Goal: Task Accomplishment & Management: Manage account settings

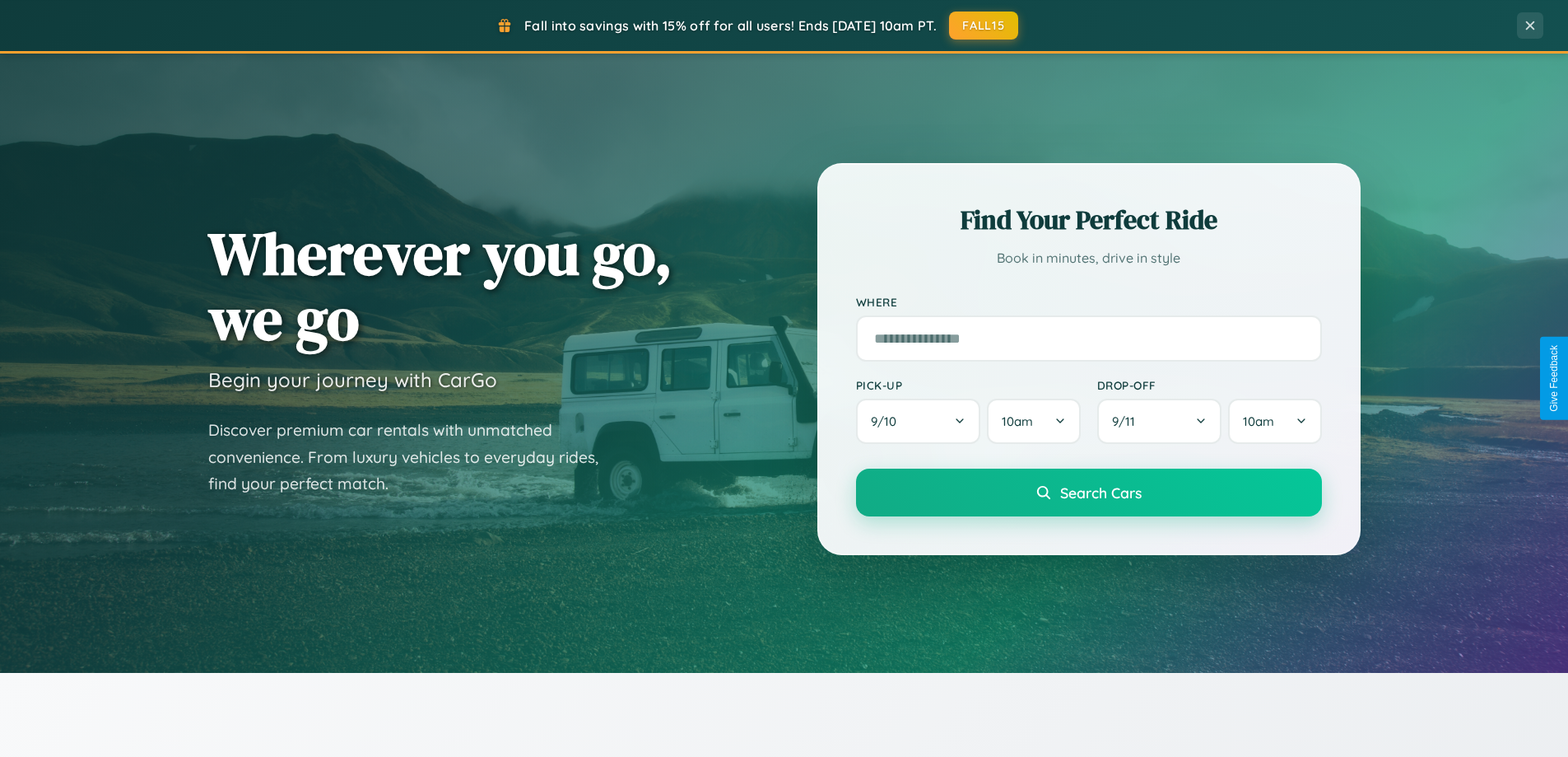
scroll to position [3169, 0]
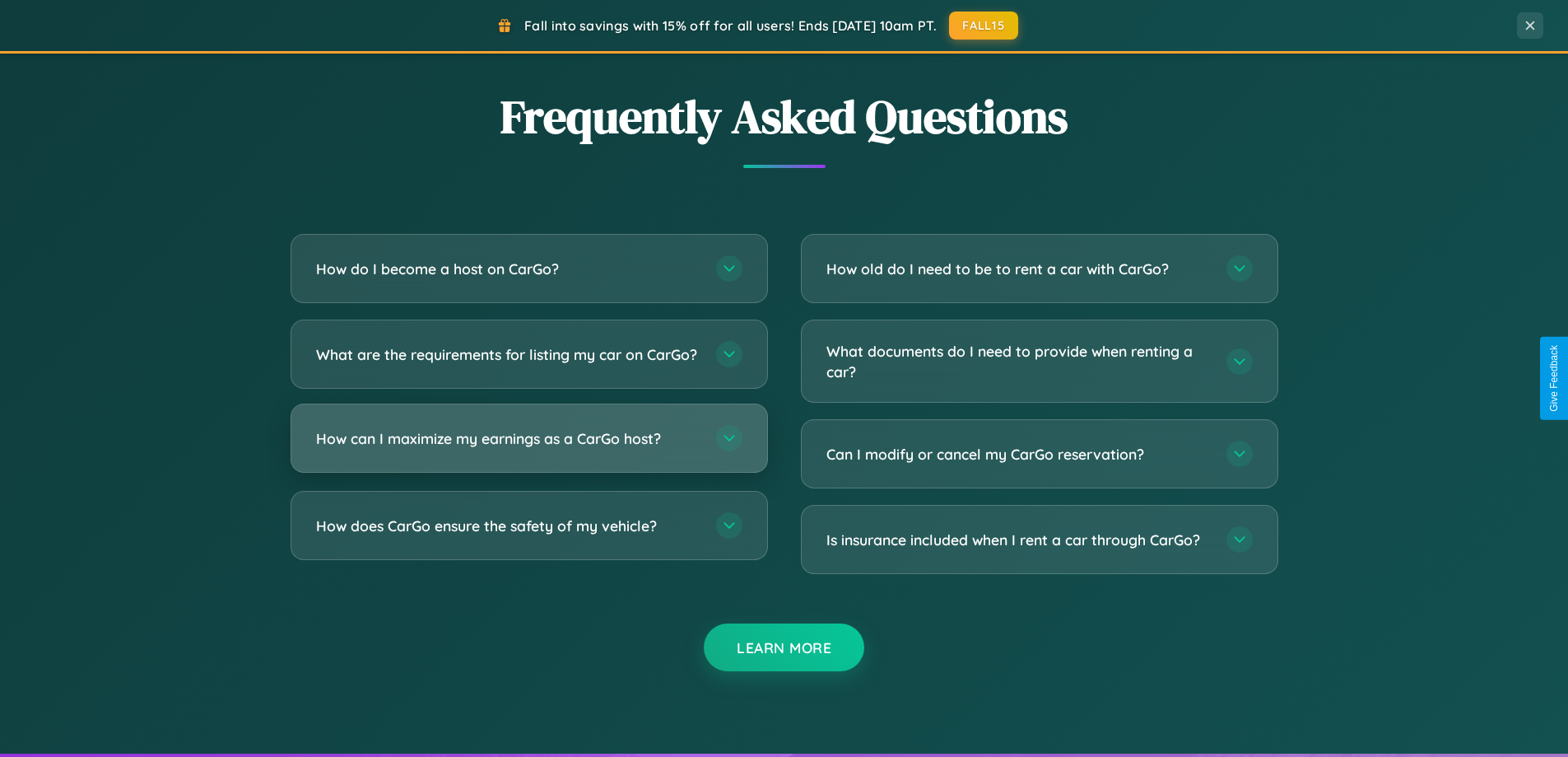
click at [528, 449] on h3 "How can I maximize my earnings as a CarGo host?" at bounding box center [508, 438] width 383 height 21
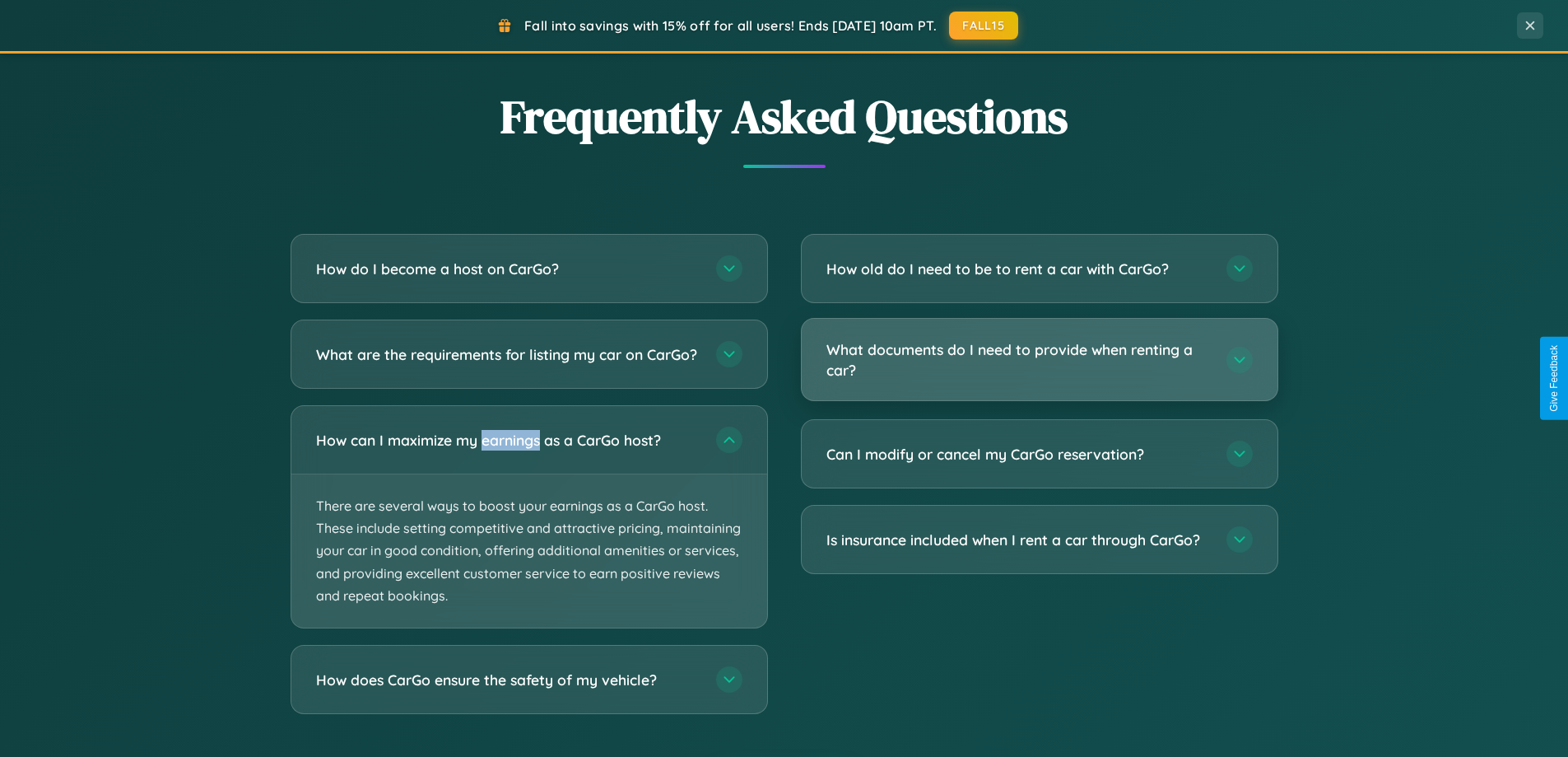
click at [1039, 360] on h3 "What documents do I need to provide when renting a car?" at bounding box center [1018, 359] width 383 height 41
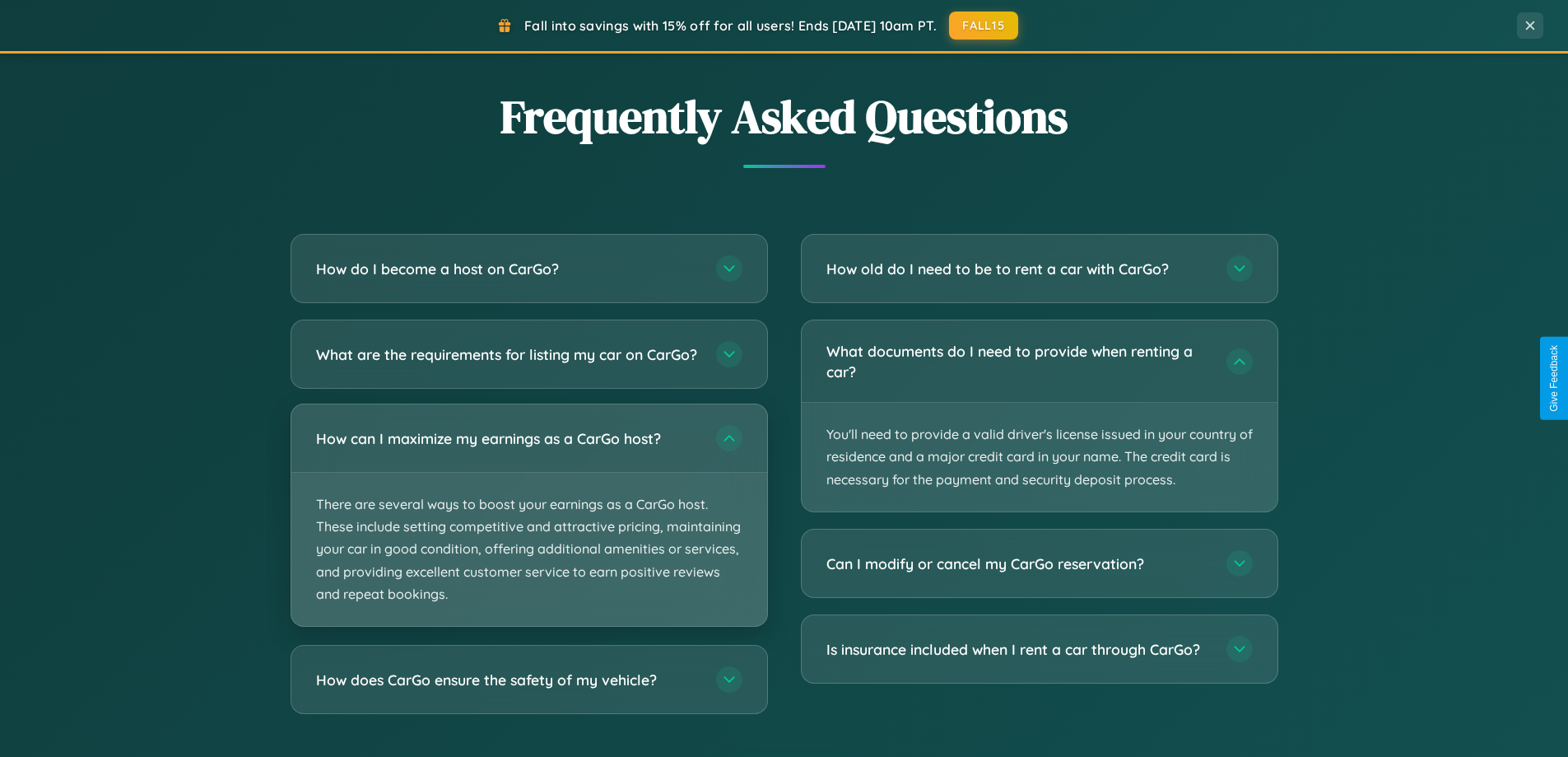
click at [528, 530] on p "There are several ways to boost your earnings as a CarGo host. These include se…" at bounding box center [528, 549] width 475 height 154
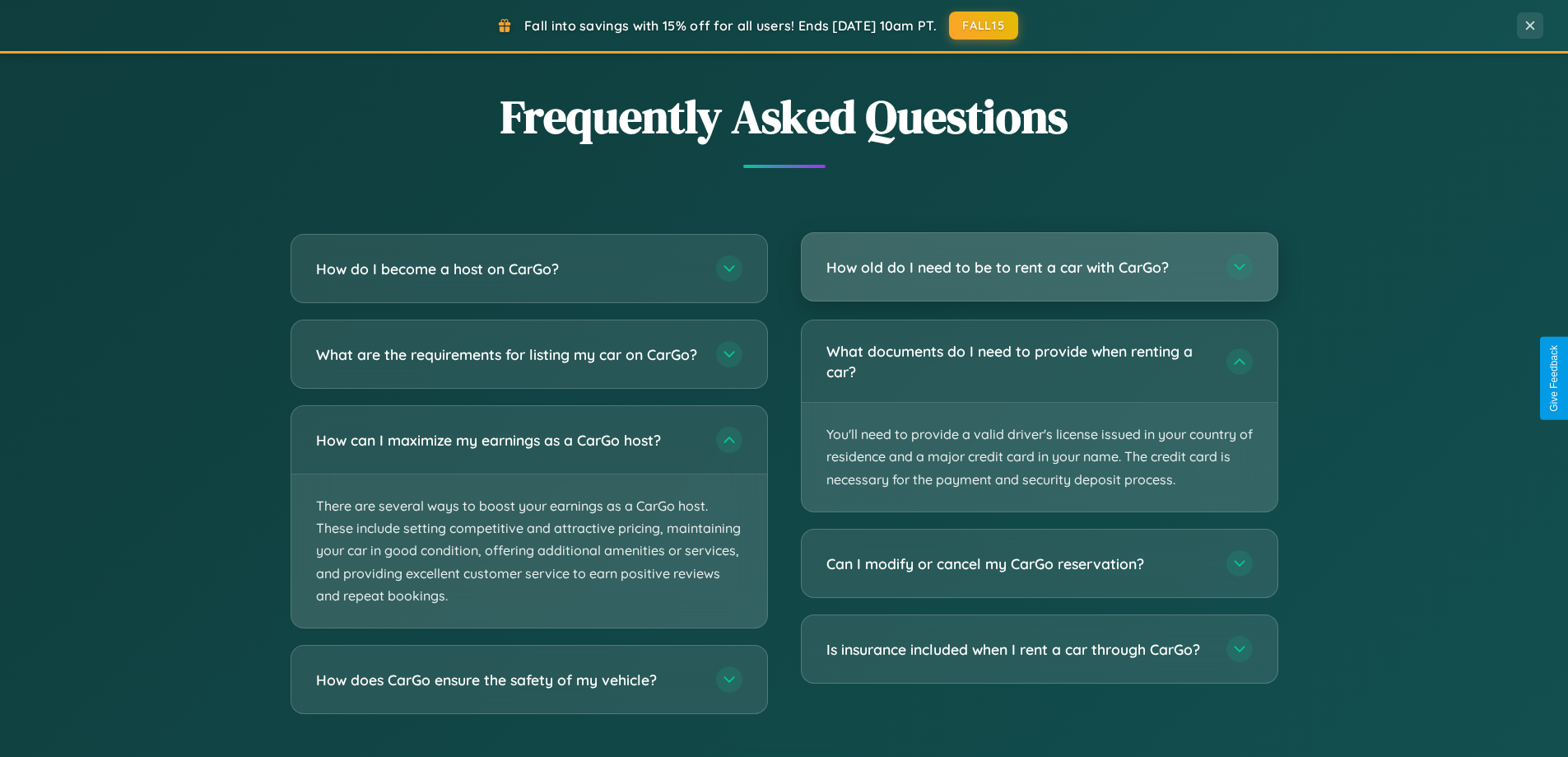
click at [1039, 268] on h3 "How old do I need to be to rent a car with CarGo?" at bounding box center [1018, 267] width 383 height 21
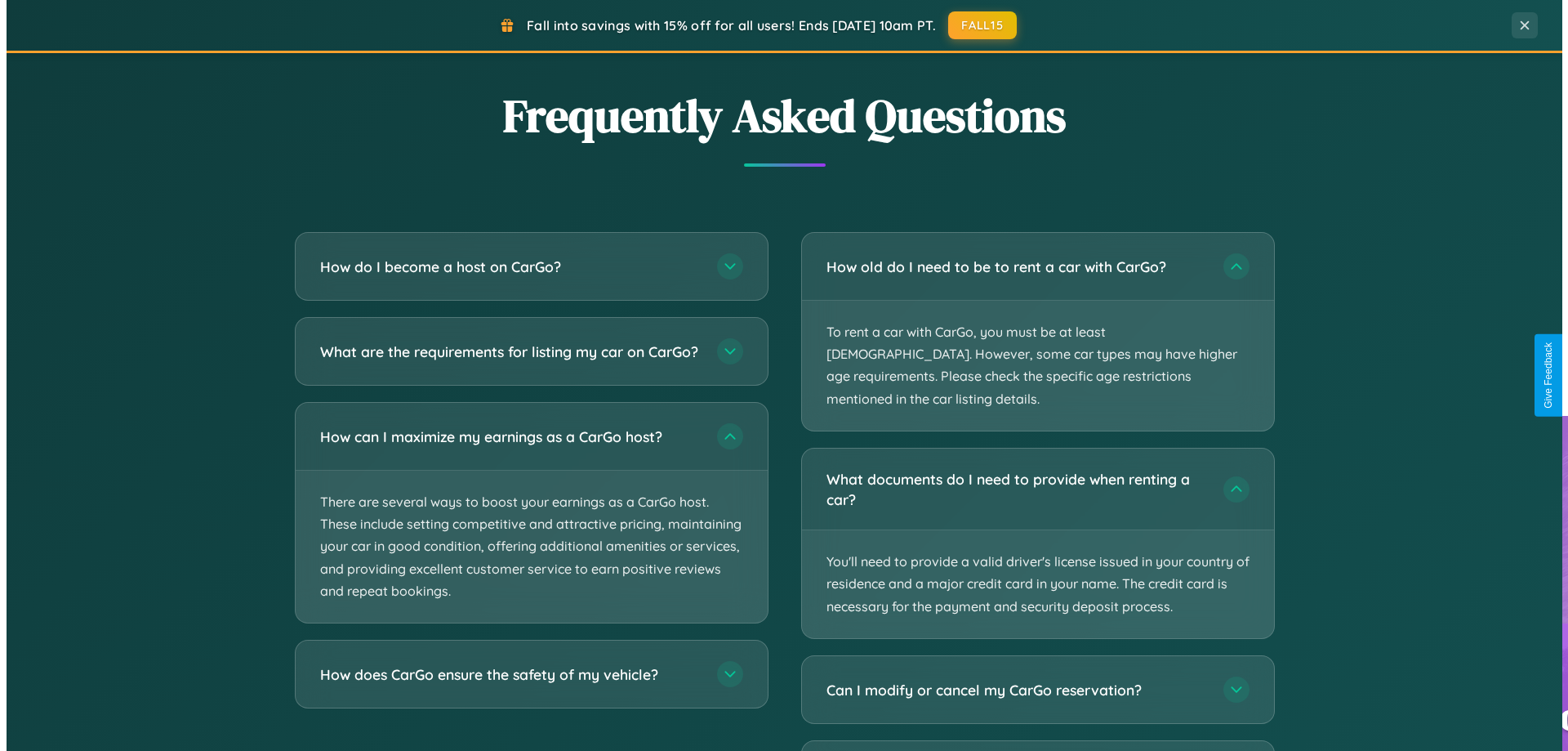
scroll to position [0, 0]
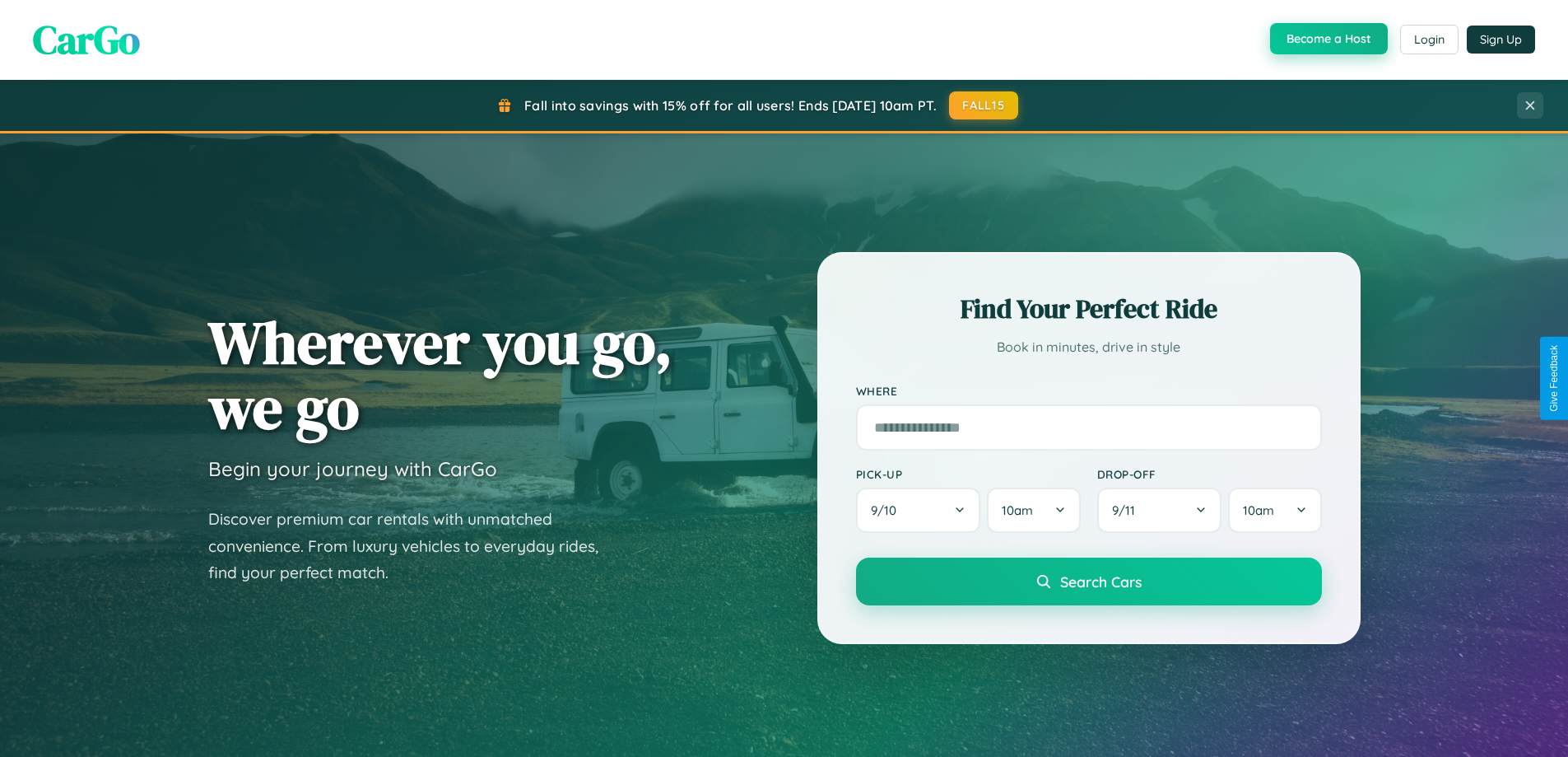
click at [1327, 40] on button "Become a Host" at bounding box center [1329, 39] width 118 height 32
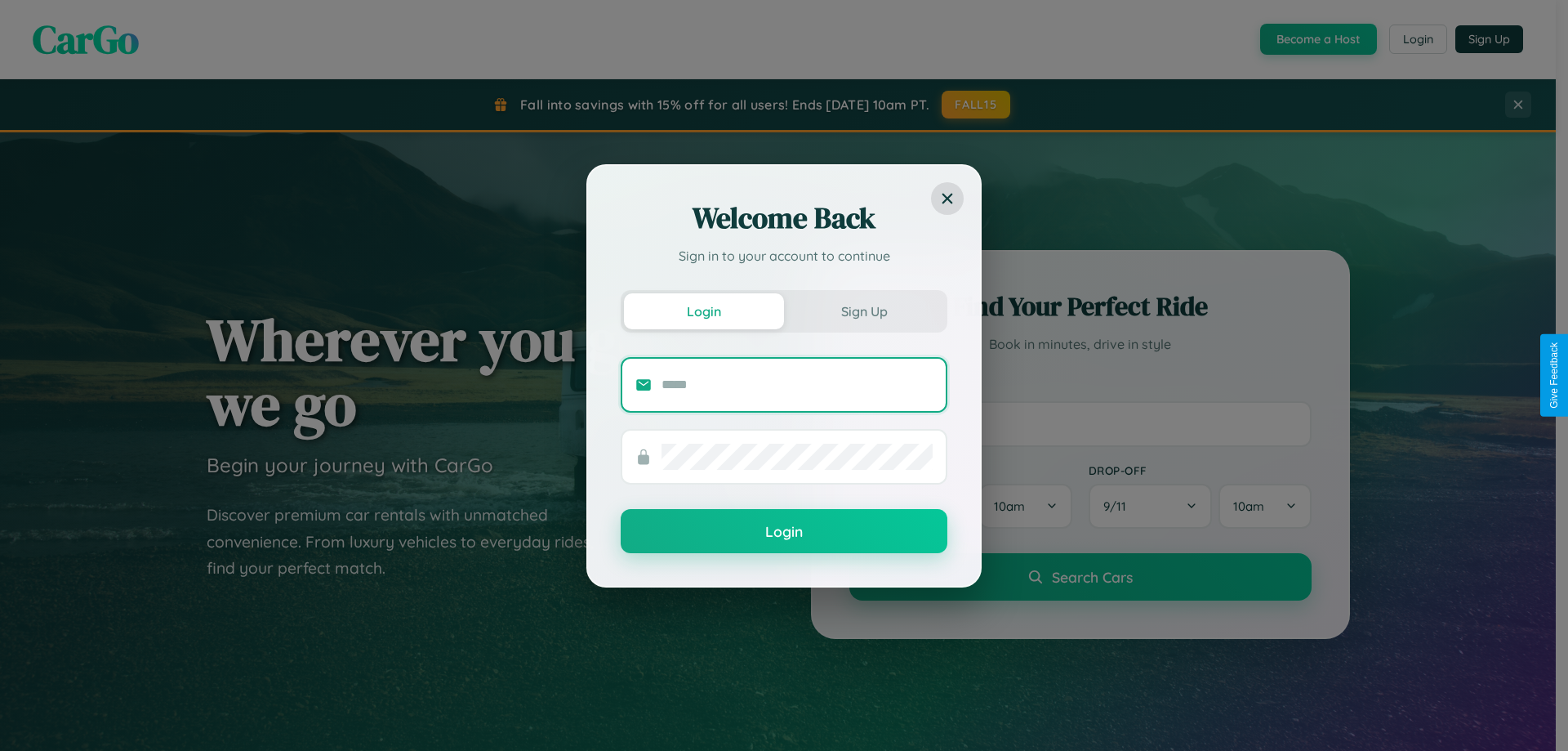
click at [797, 384] on input "text" at bounding box center [797, 385] width 271 height 26
type input "**********"
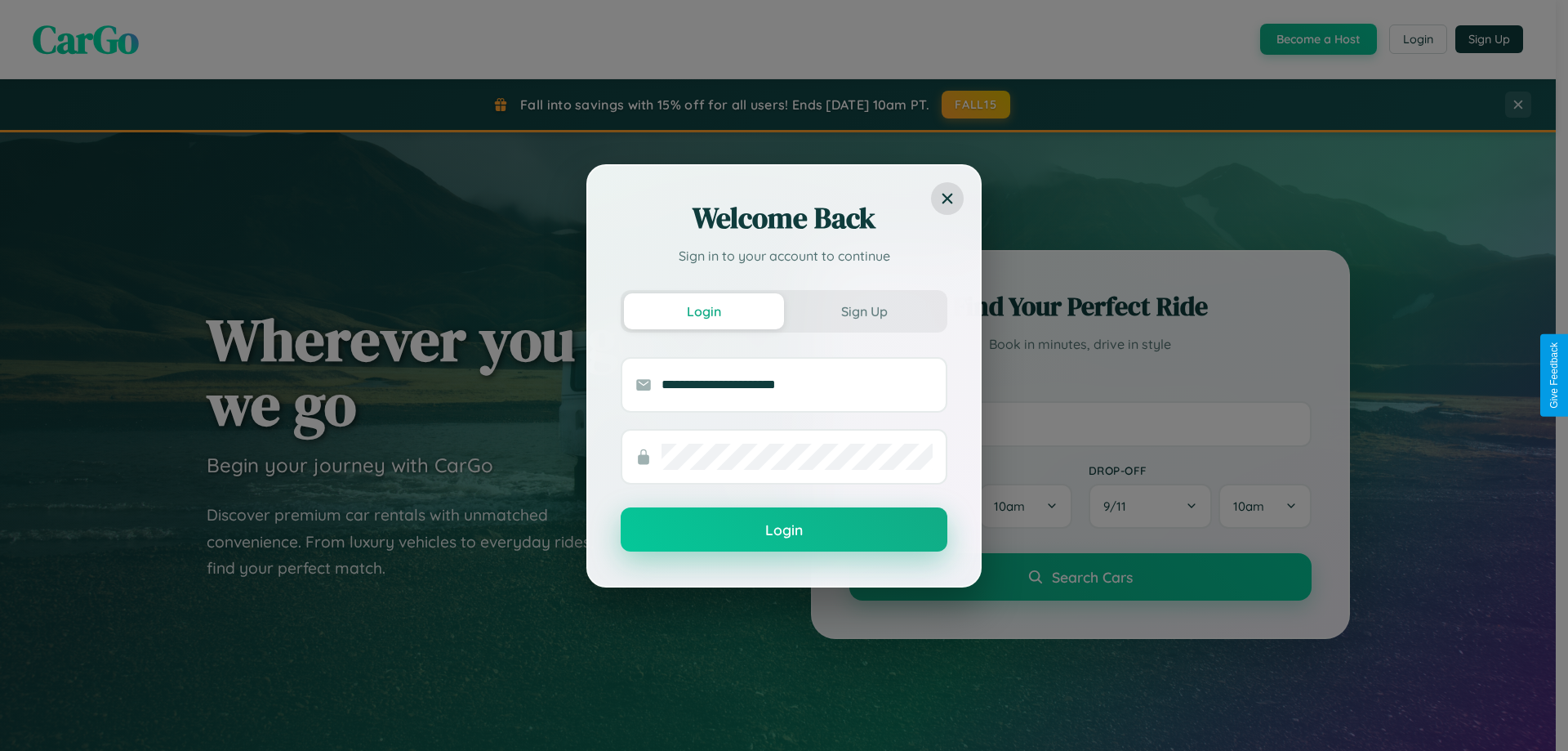
click at [784, 530] on button "Login" at bounding box center [784, 529] width 327 height 44
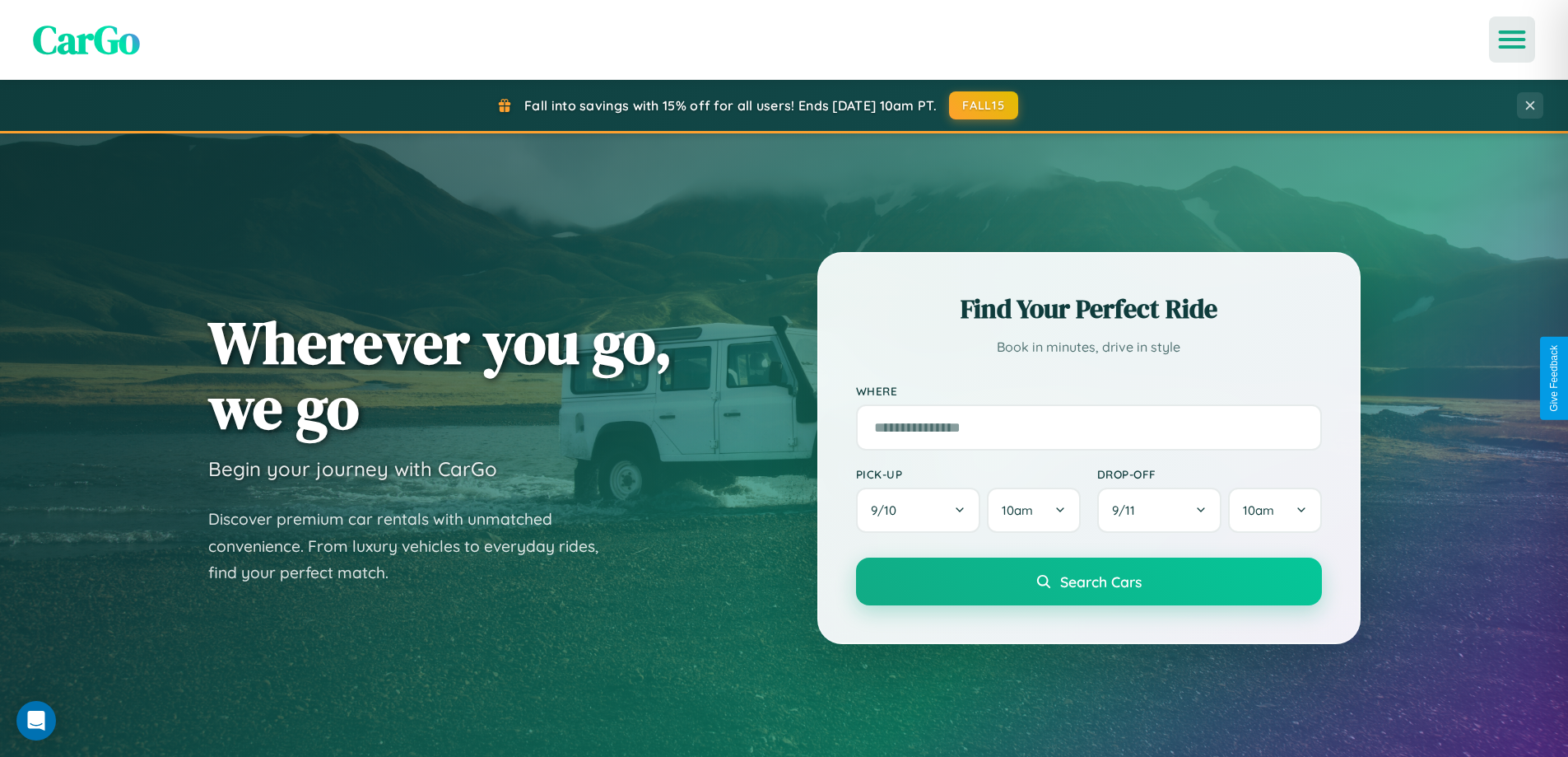
click at [1512, 40] on icon "Open menu" at bounding box center [1512, 40] width 24 height 15
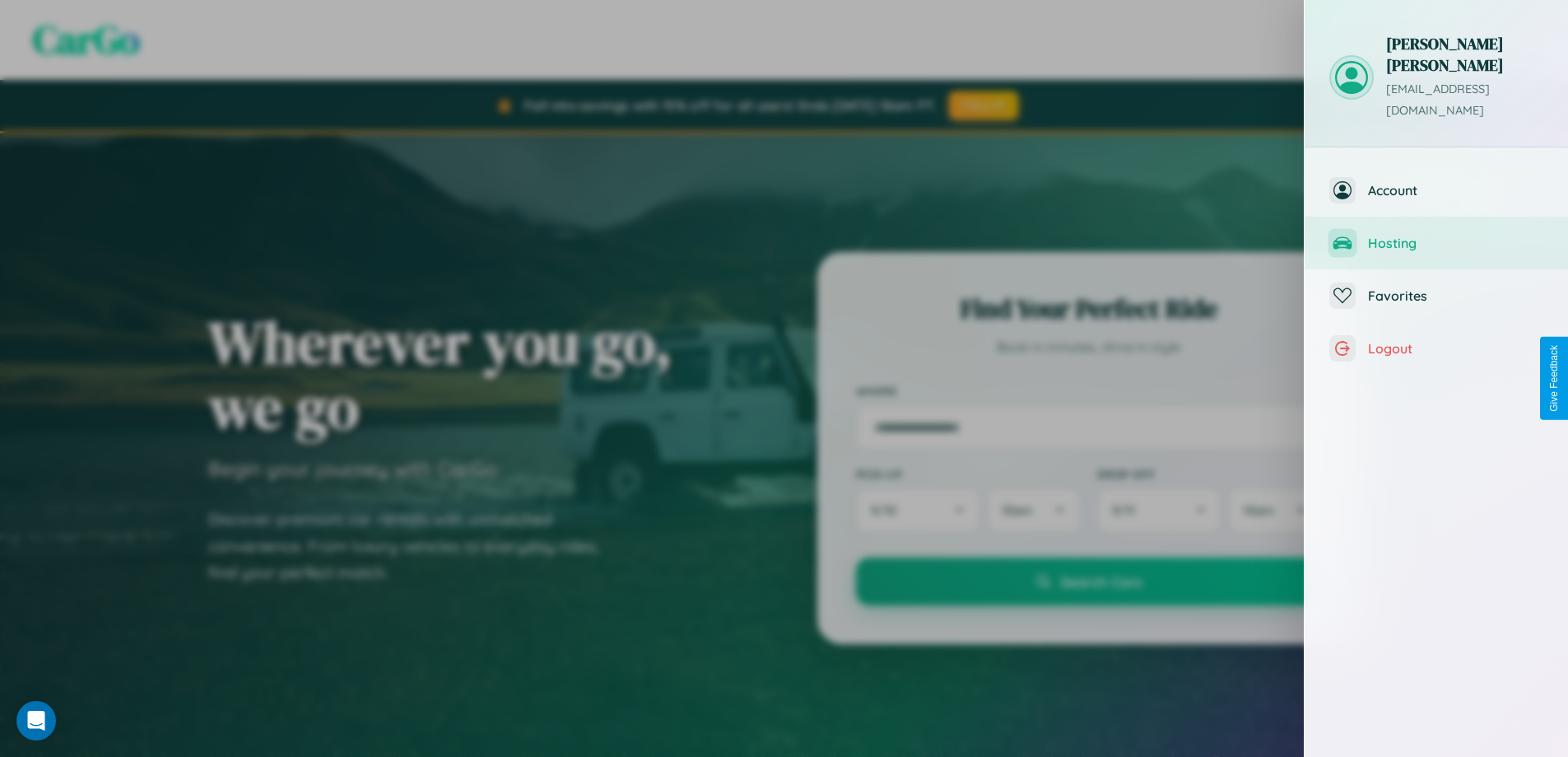
click at [1436, 235] on span "Hosting" at bounding box center [1455, 243] width 175 height 17
